Goal: Task Accomplishment & Management: Manage account settings

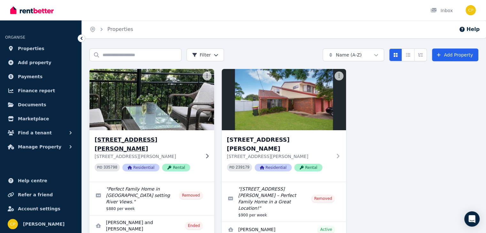
click at [137, 141] on h3 "[STREET_ADDRESS][PERSON_NAME]" at bounding box center [147, 144] width 105 height 18
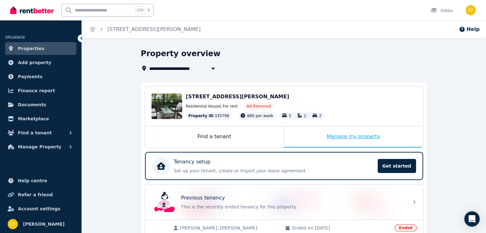
click at [368, 137] on div "Manage my property" at bounding box center [353, 137] width 139 height 21
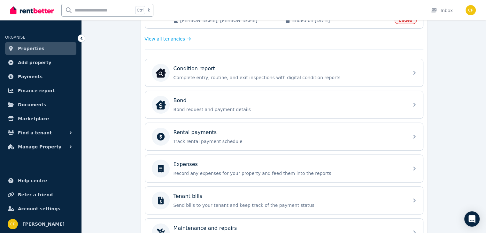
scroll to position [211, 0]
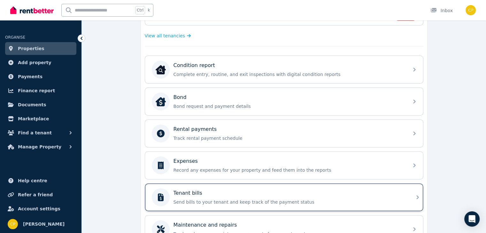
click at [288, 199] on p "Send bills to your tenant and keep track of the payment status" at bounding box center [288, 202] width 231 height 6
